Goal: Information Seeking & Learning: Compare options

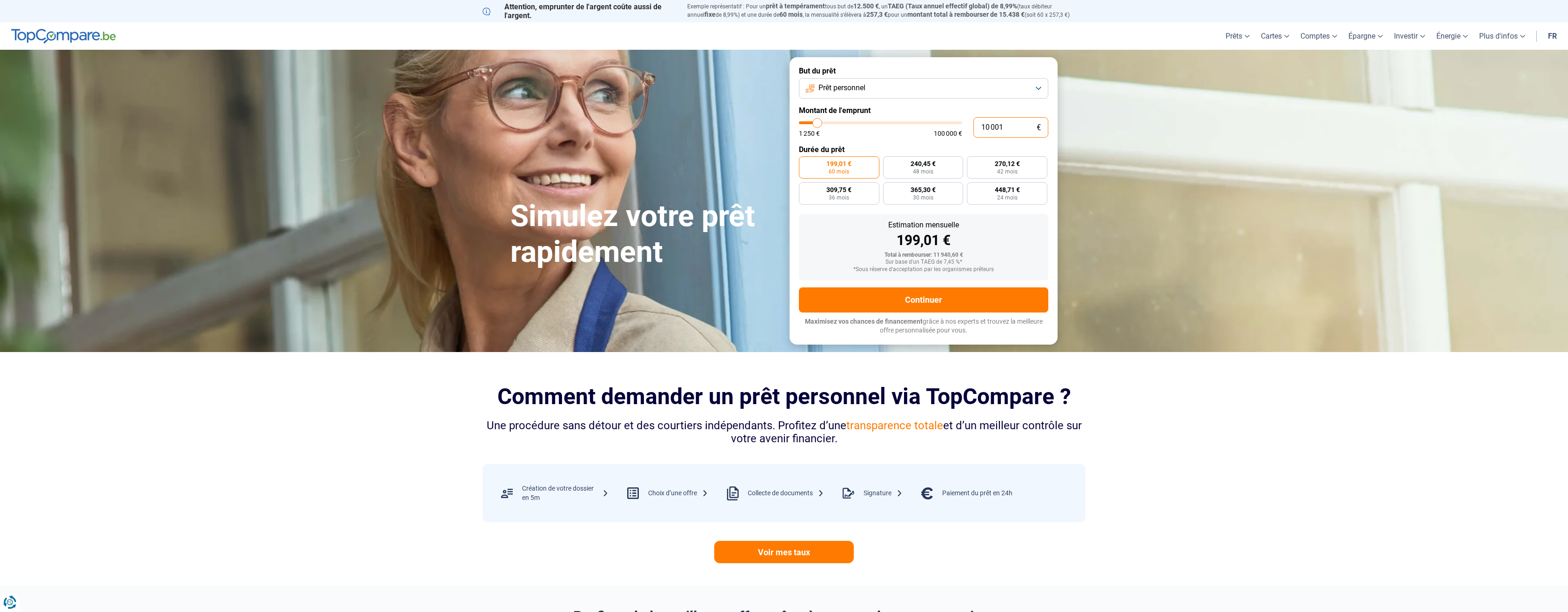
drag, startPoint x: 1003, startPoint y: 127, endPoint x: 933, endPoint y: 133, distance: 70.3
click at [933, 133] on div "10 001 € 1 250 € 100 000 €" at bounding box center [923, 128] width 250 height 21
type input "2"
type input "1250"
type input "20"
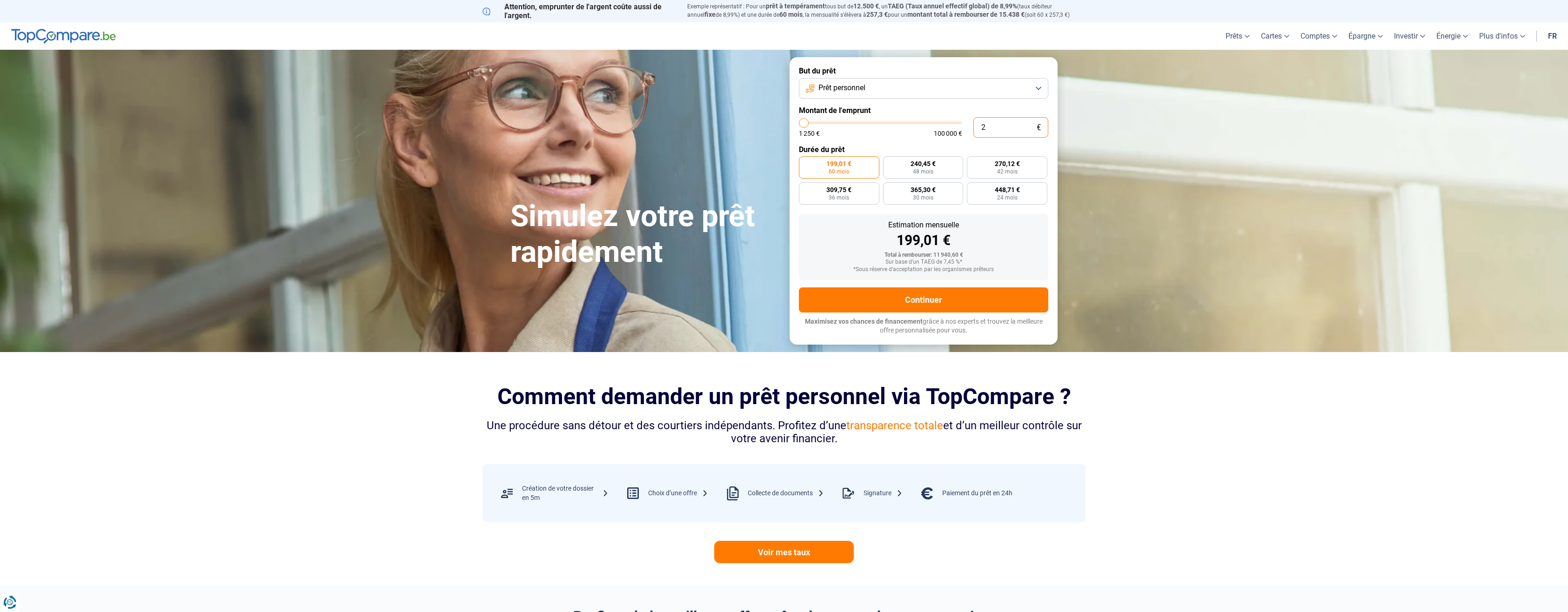
type input "1250"
type input "200"
type input "1250"
type input "2 000"
type input "2000"
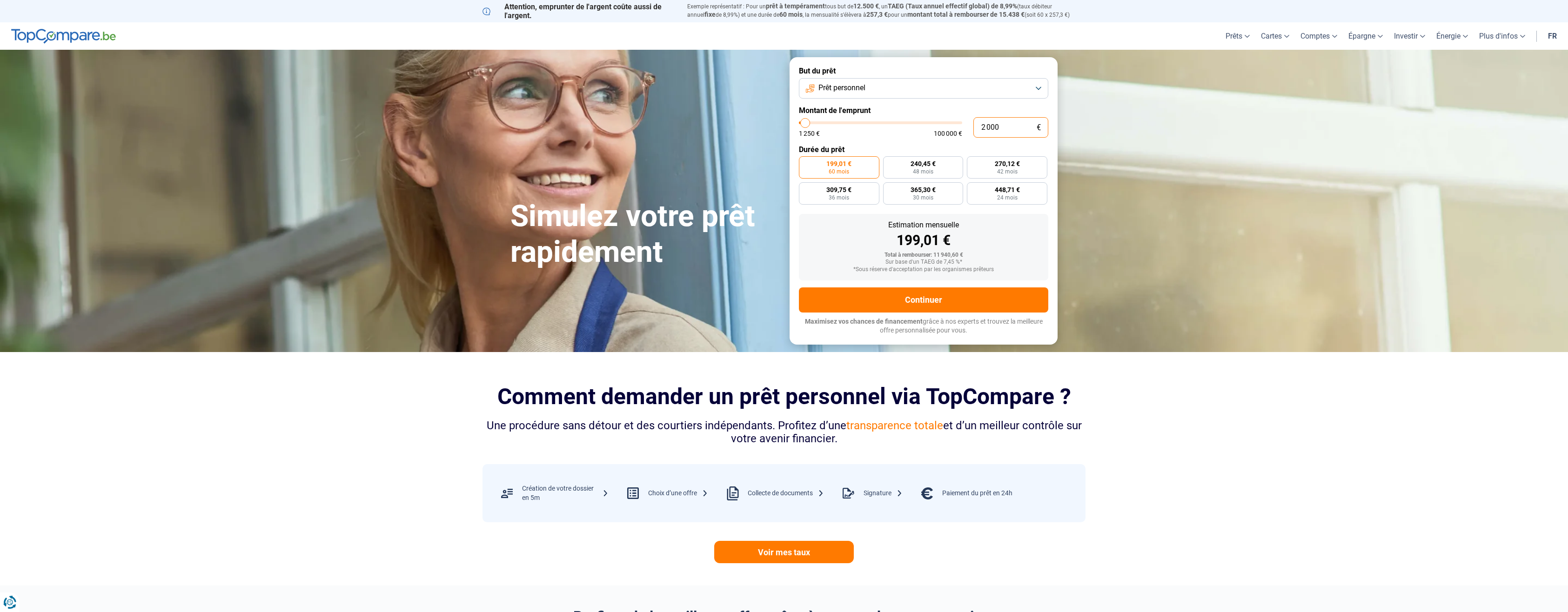
type input "20 000"
type input "20000"
radio input "false"
type input "20 000"
click at [824, 169] on span "84 mois" at bounding box center [828, 171] width 21 height 5
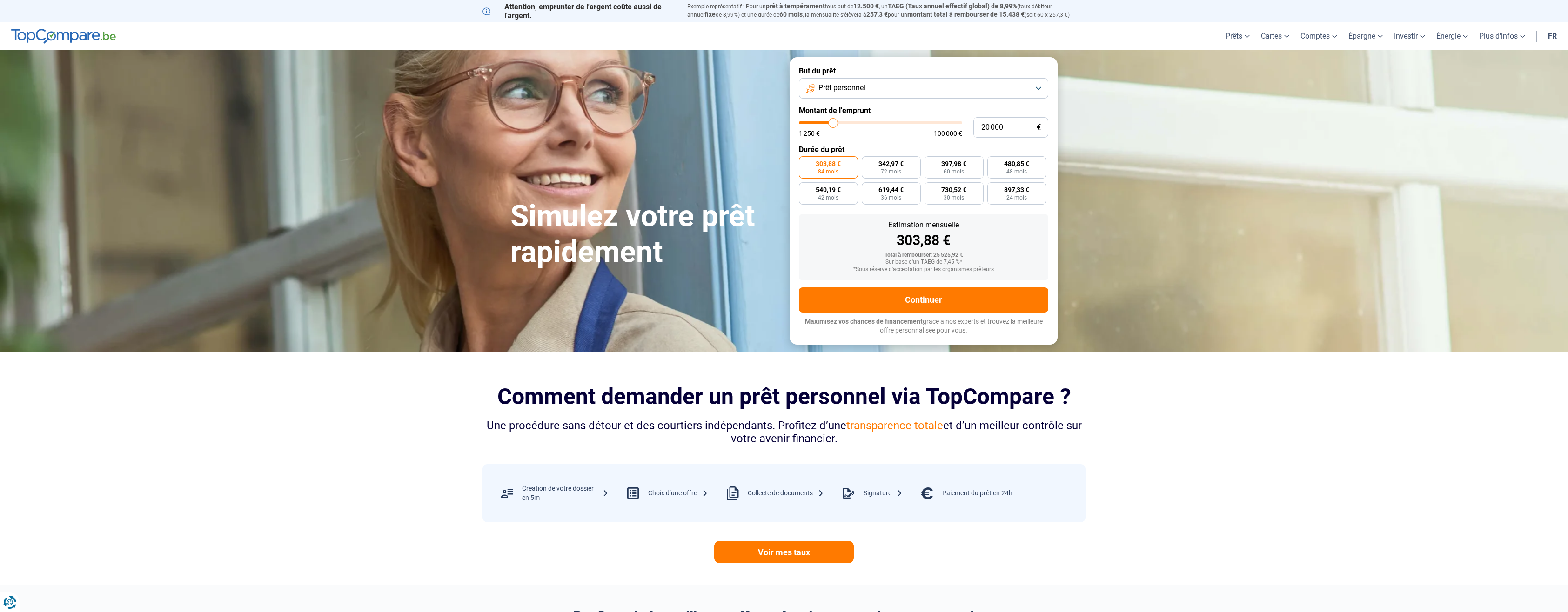
click at [805, 162] on input "303,88 € 84 mois" at bounding box center [802, 159] width 6 height 6
click at [893, 169] on span "72 mois" at bounding box center [891, 171] width 21 height 5
click at [868, 162] on input "342,97 € 72 mois" at bounding box center [865, 159] width 6 height 6
radio input "true"
